Goal: Find specific page/section: Find specific page/section

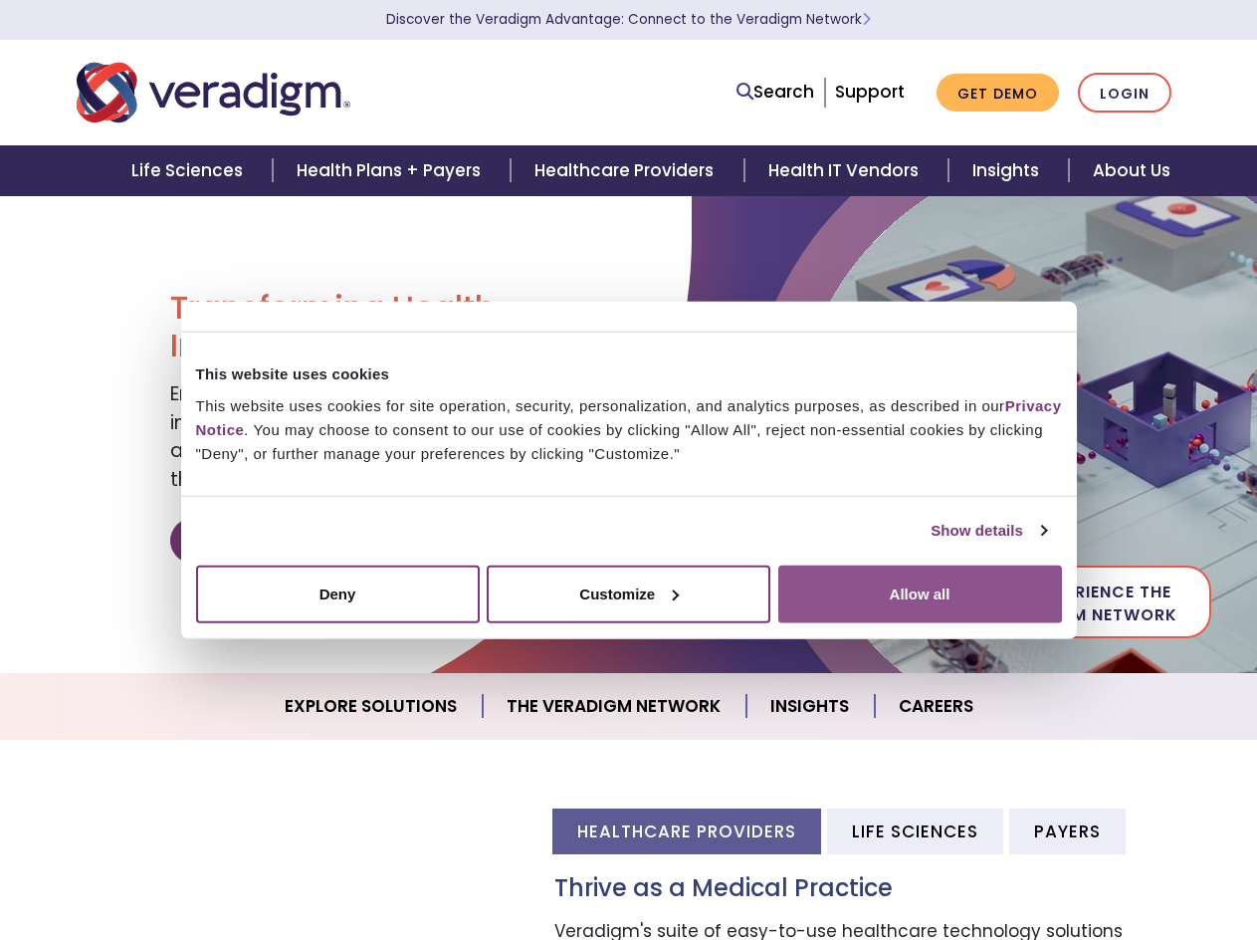
click at [955, 605] on button "Allow all" at bounding box center [920, 593] width 284 height 58
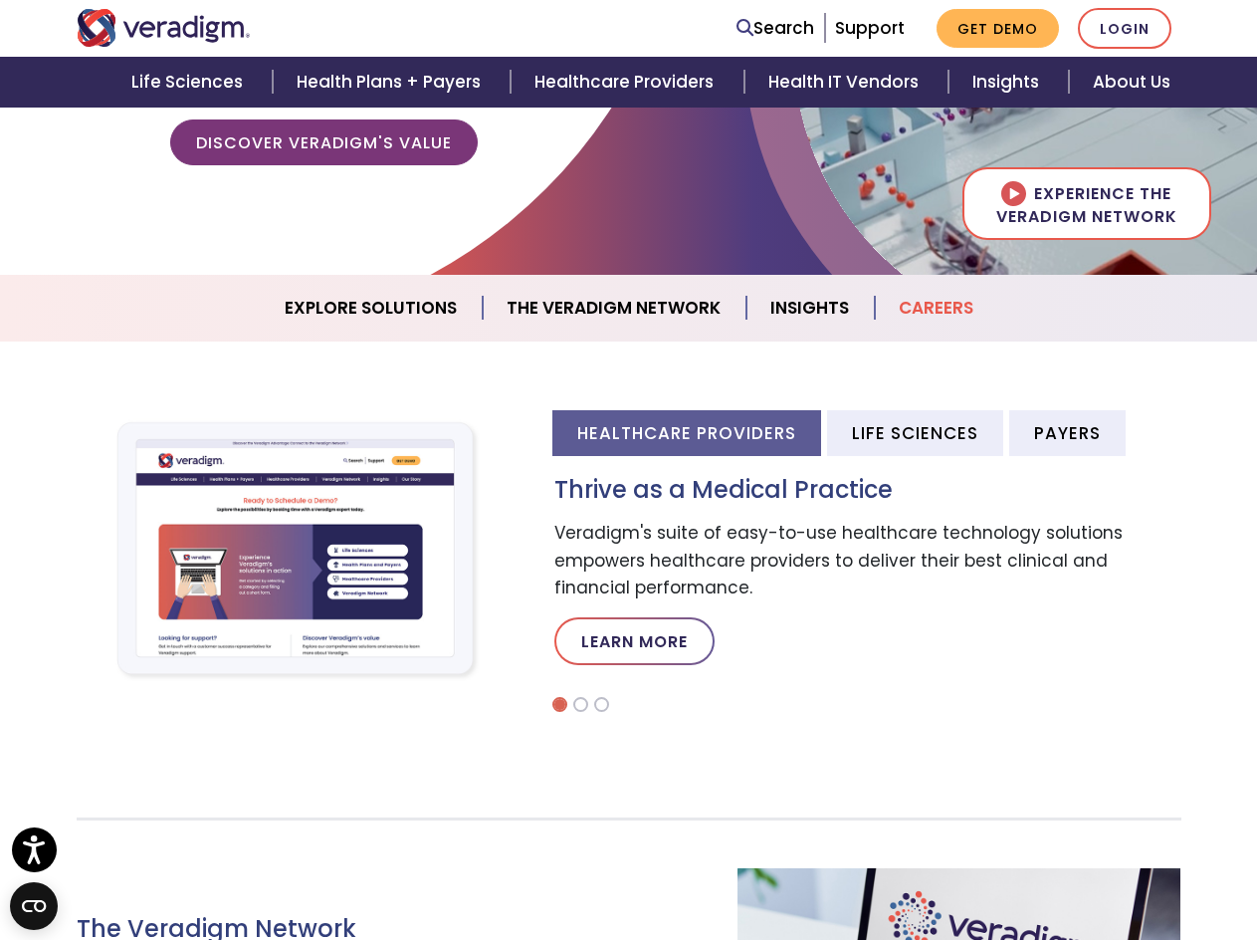
click at [958, 317] on link "Careers" at bounding box center [936, 308] width 122 height 51
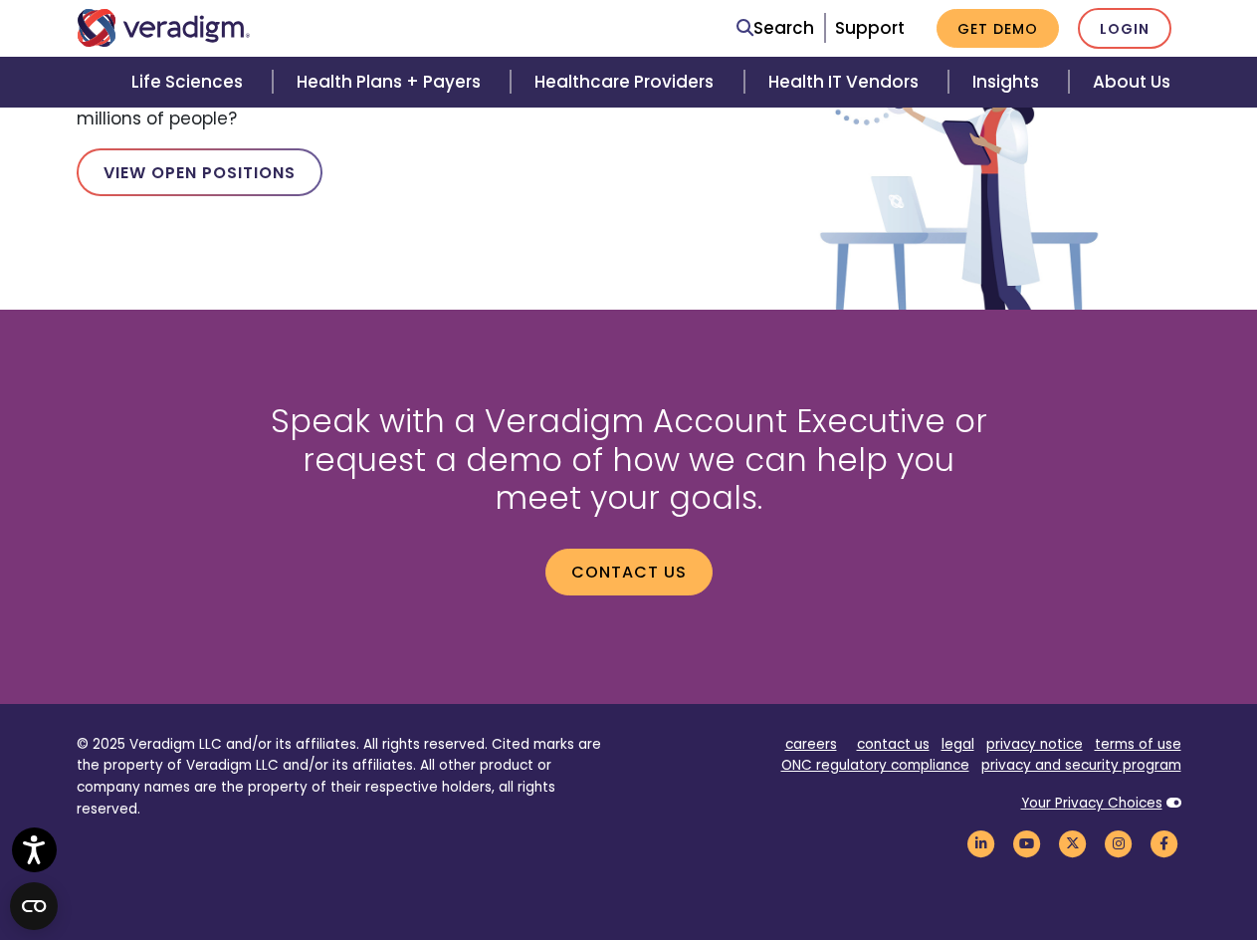
scroll to position [2193, 0]
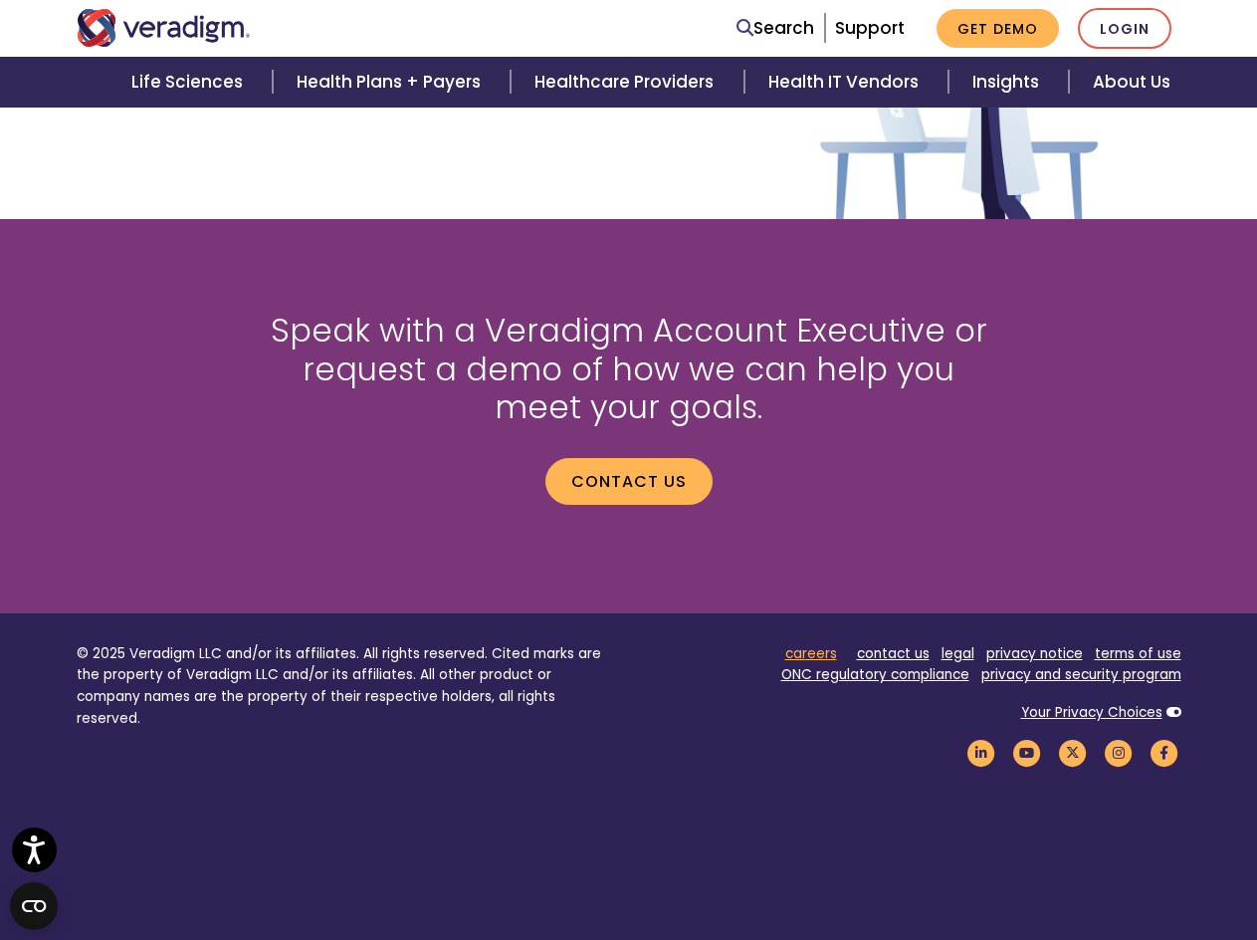
click at [818, 659] on link "careers" at bounding box center [811, 653] width 52 height 19
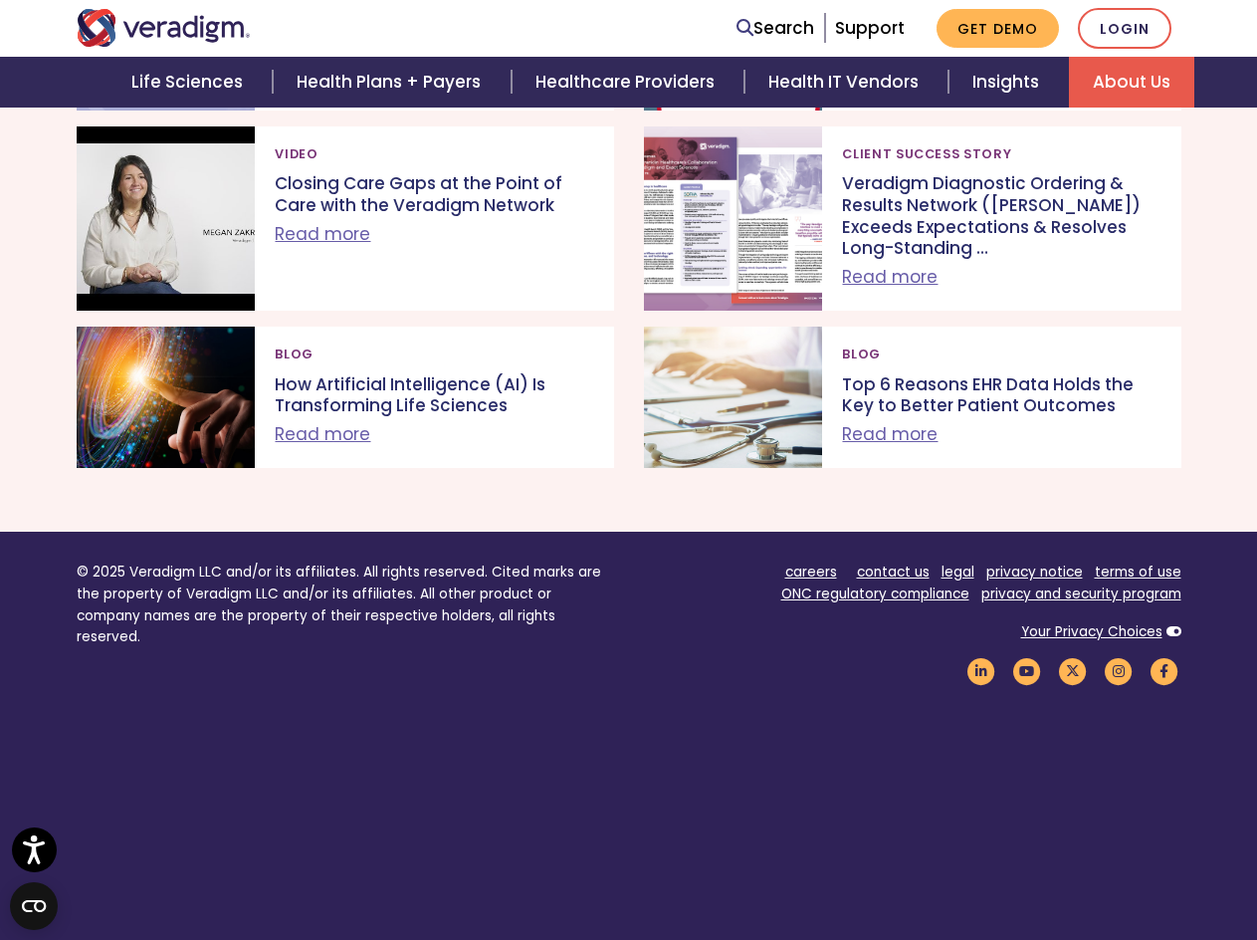
scroll to position [2175, 0]
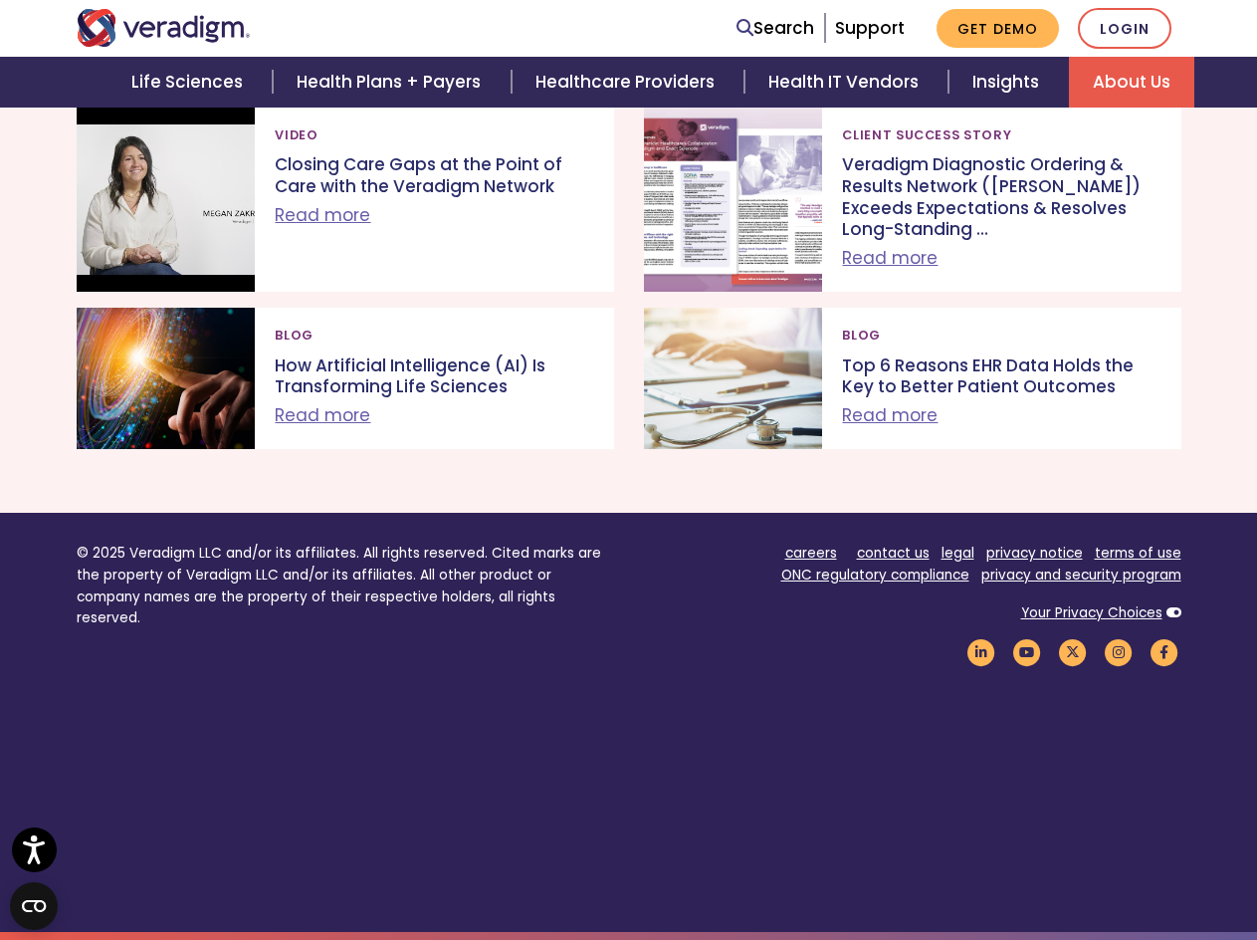
click at [339, 829] on footer "© 2025 Veradigm LLC and/or its affiliates. All rights reserved. Cited marks are…" at bounding box center [628, 722] width 1257 height 418
